Goal: Transaction & Acquisition: Purchase product/service

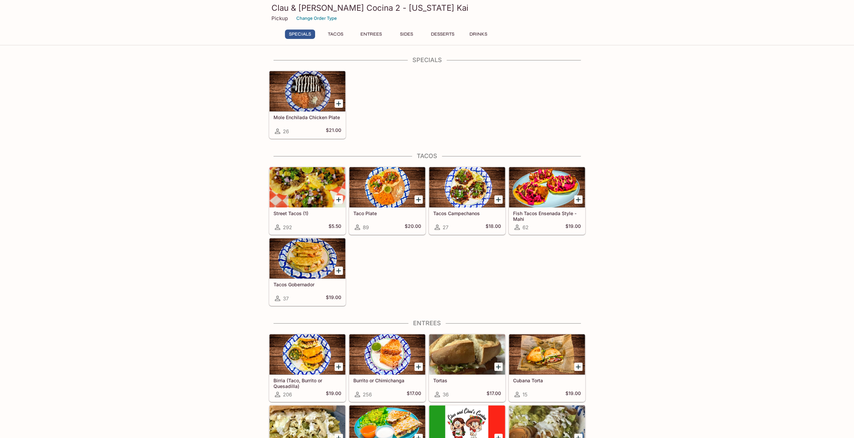
scroll to position [34, 0]
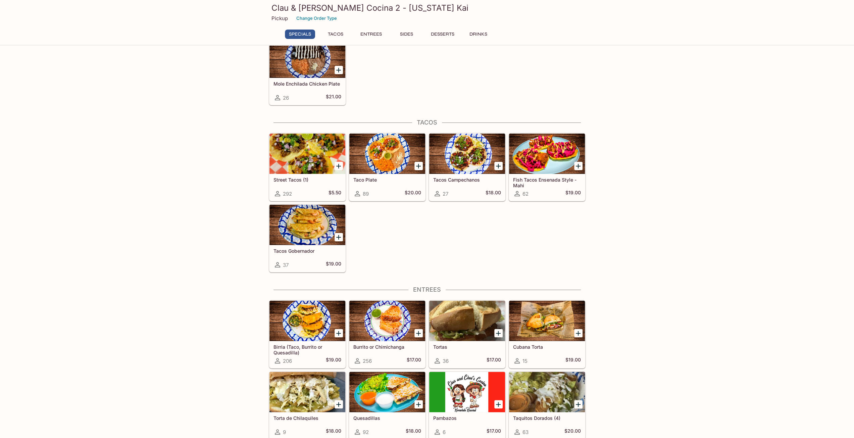
click at [331, 225] on div at bounding box center [308, 225] width 76 height 40
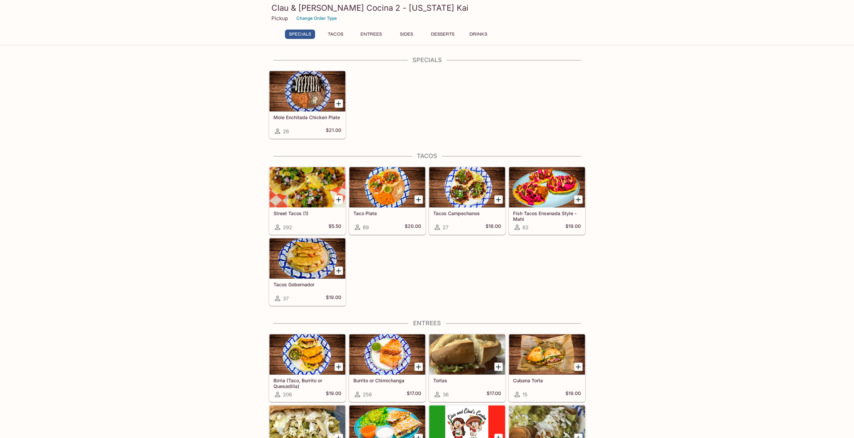
click at [373, 34] on button "Entrees" at bounding box center [371, 34] width 30 height 9
click at [317, 19] on button "Change Order Type" at bounding box center [316, 18] width 47 height 10
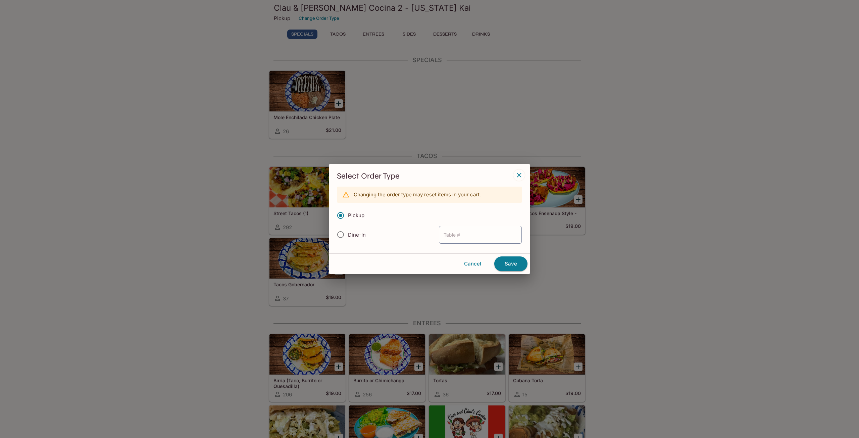
click at [342, 235] on input "Dine-In" at bounding box center [341, 235] width 14 height 14
radio input "true"
click at [341, 235] on input "Dine-In" at bounding box center [341, 235] width 14 height 14
click at [342, 216] on input "Pickup" at bounding box center [341, 215] width 14 height 14
radio input "true"
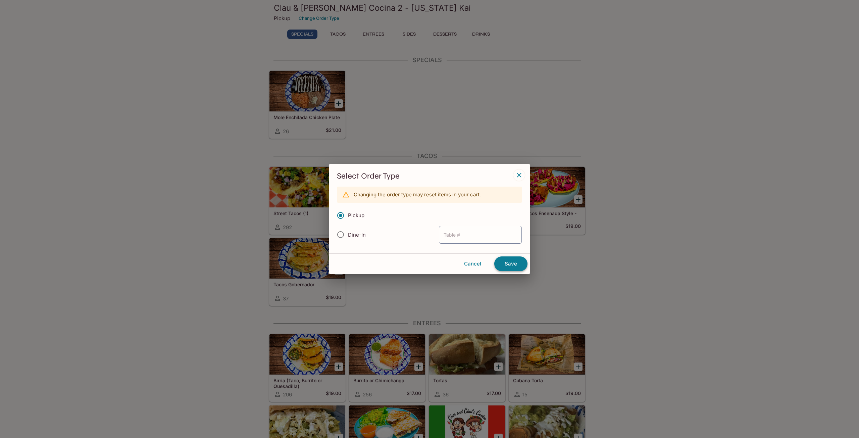
click at [515, 264] on button "Save" at bounding box center [511, 263] width 33 height 15
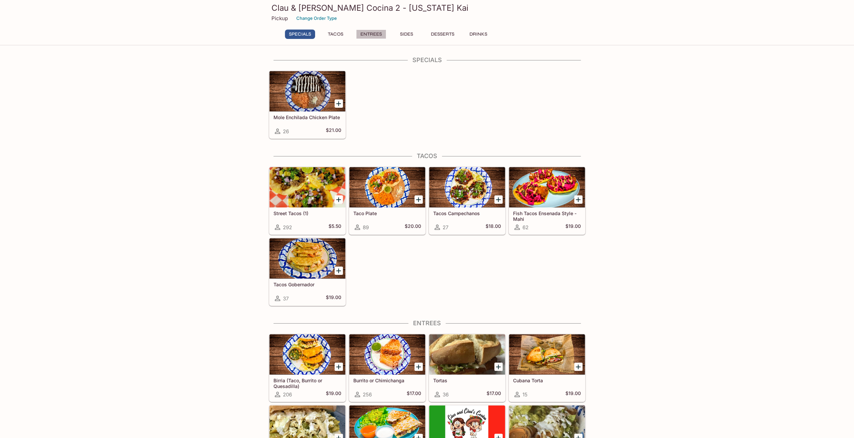
click at [372, 32] on button "Entrees" at bounding box center [371, 34] width 30 height 9
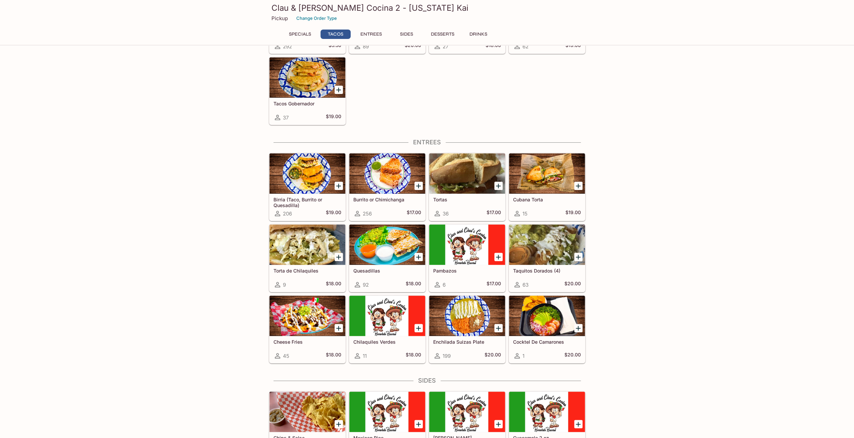
scroll to position [166, 0]
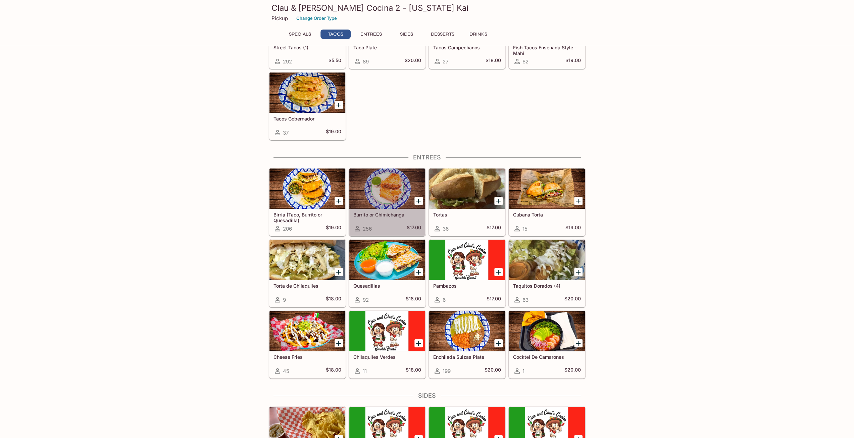
click at [385, 212] on h5 "Burrito or Chimichanga" at bounding box center [388, 215] width 68 height 6
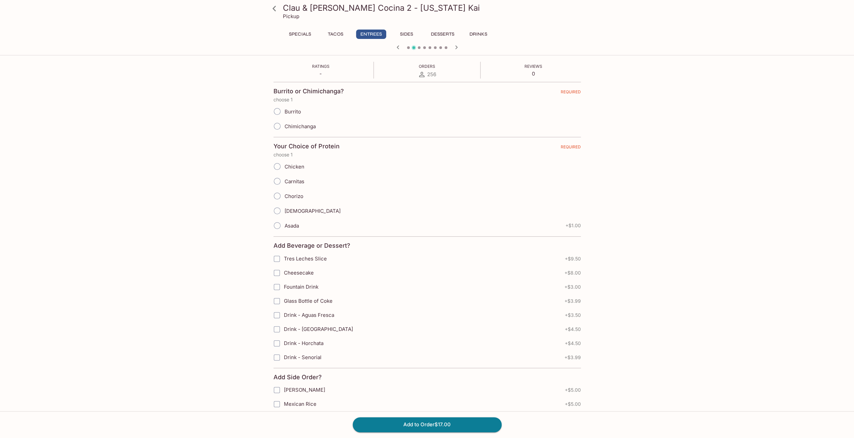
scroll to position [110, 0]
